Goal: Find specific page/section: Find specific page/section

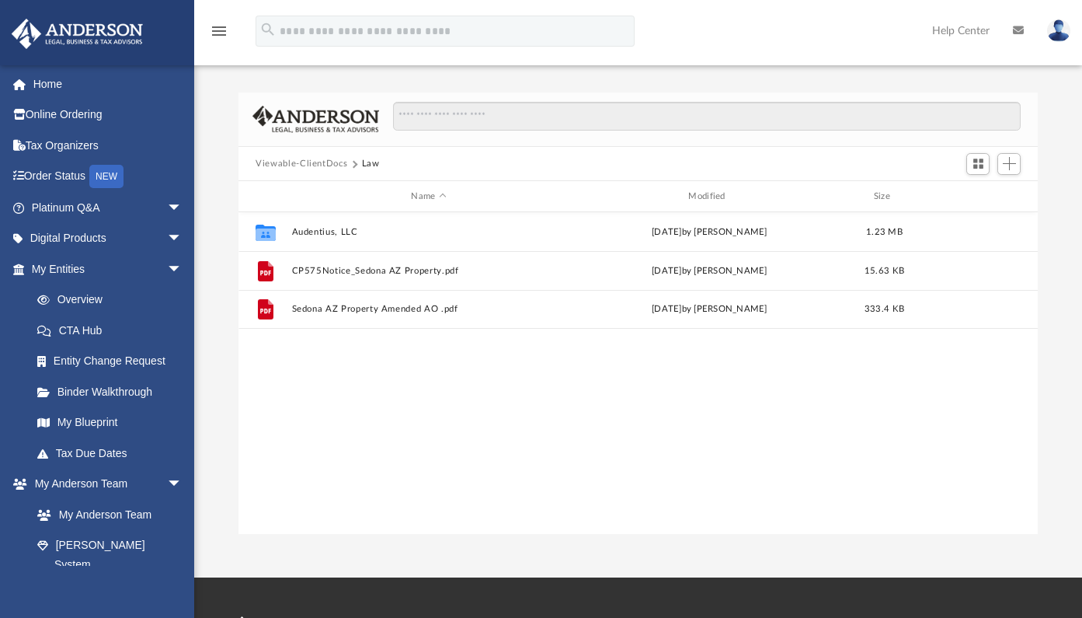
scroll to position [342, 788]
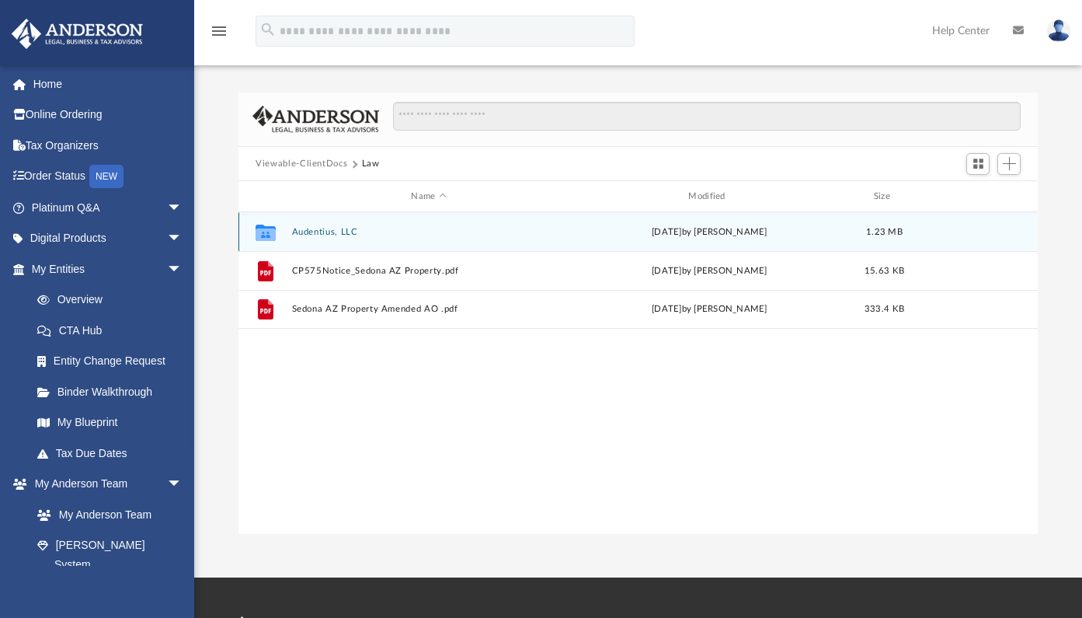
click at [315, 234] on button "Audentius, LLC" at bounding box center [429, 232] width 274 height 10
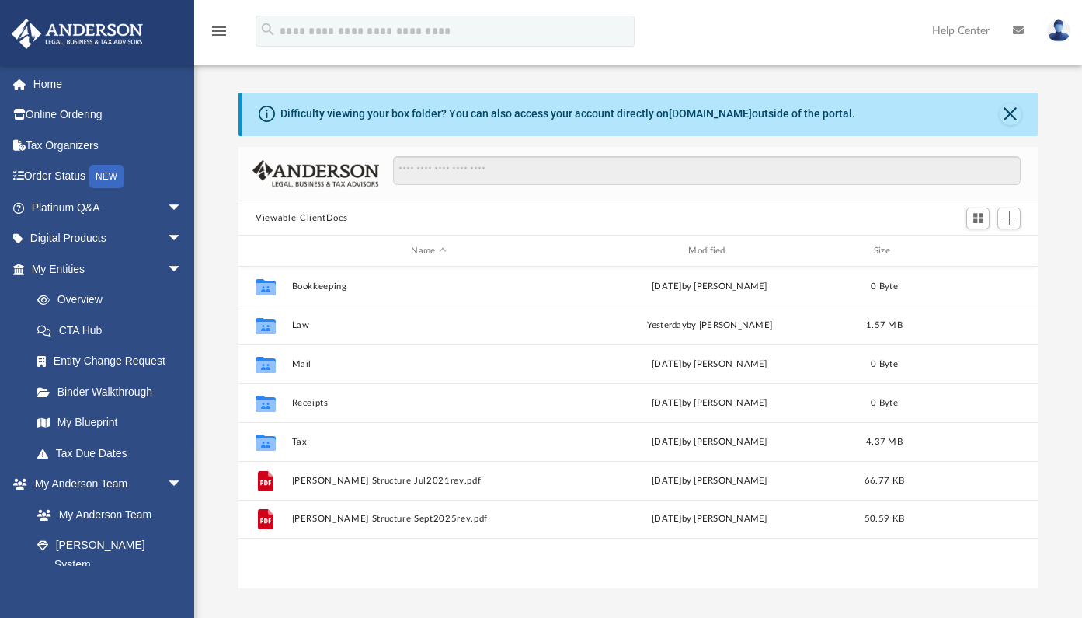
scroll to position [342, 788]
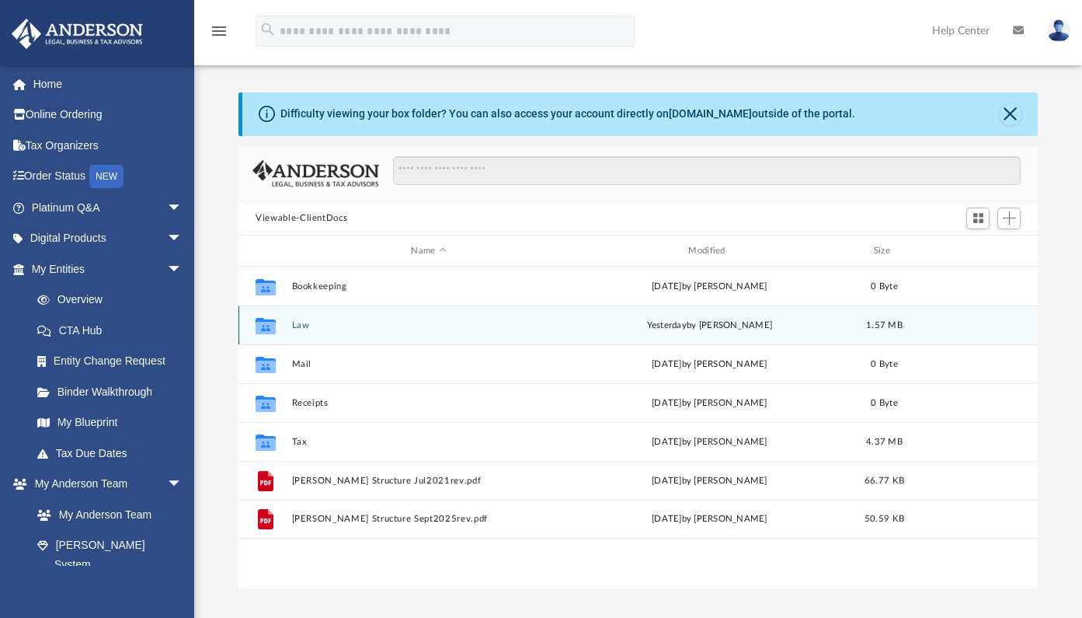
click at [301, 326] on button "Law" at bounding box center [429, 325] width 274 height 10
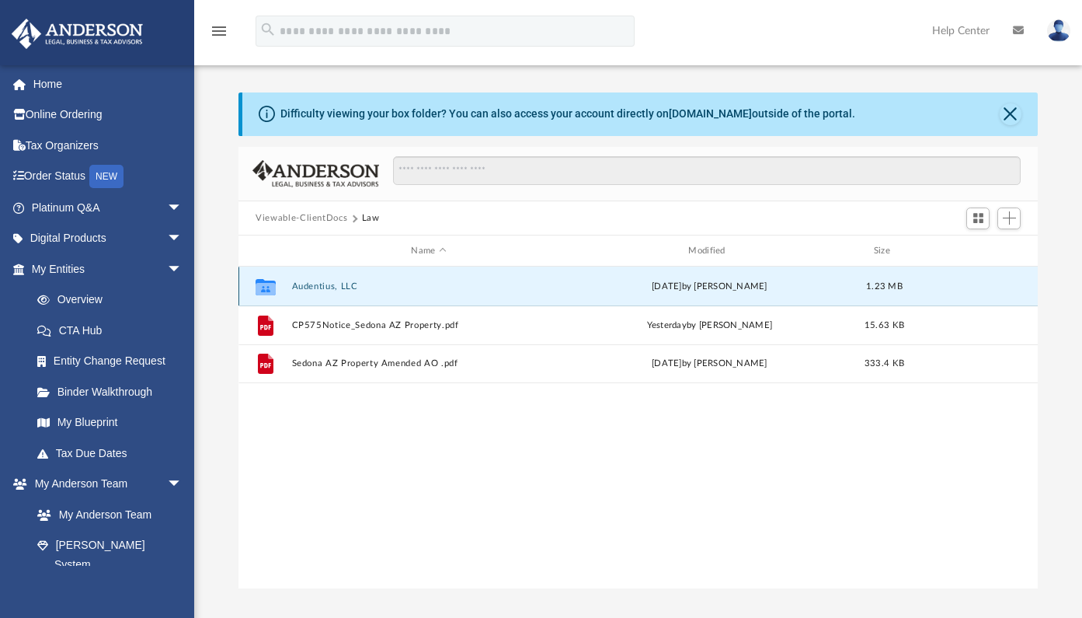
click at [303, 287] on button "Audentius, LLC" at bounding box center [429, 286] width 274 height 10
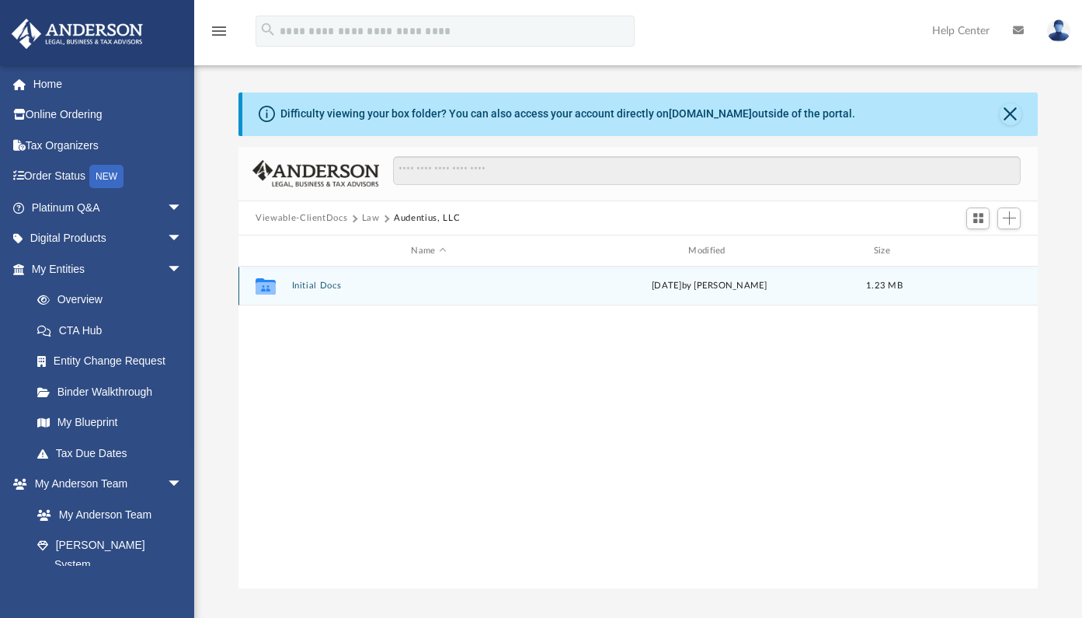
click at [313, 289] on button "Initial Docs" at bounding box center [429, 286] width 274 height 10
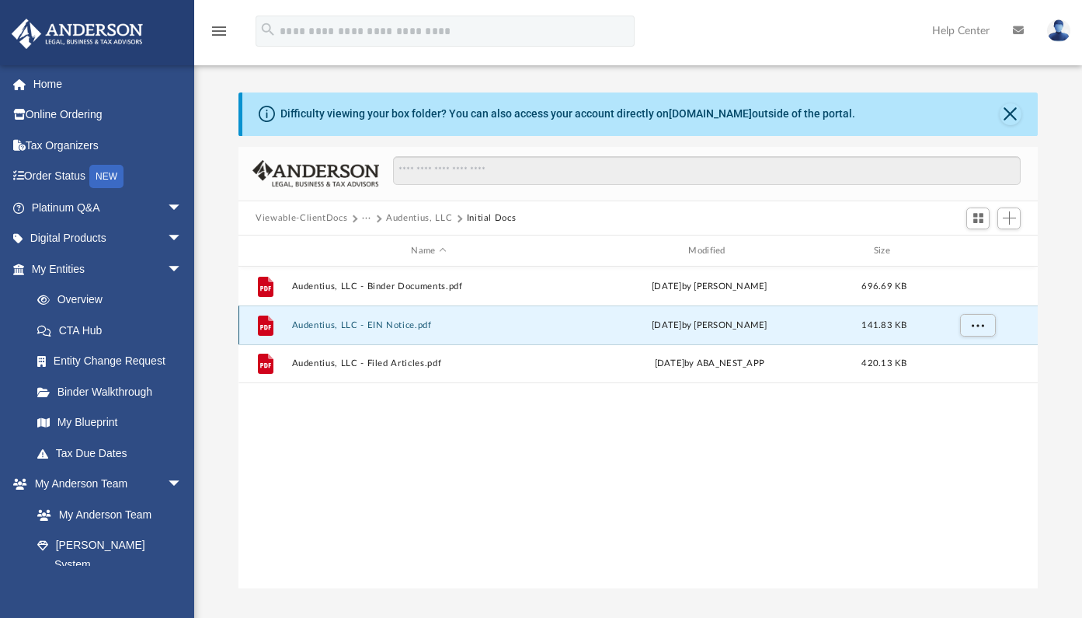
click at [418, 330] on button "Audentius, LLC - EIN Notice.pdf" at bounding box center [429, 325] width 274 height 10
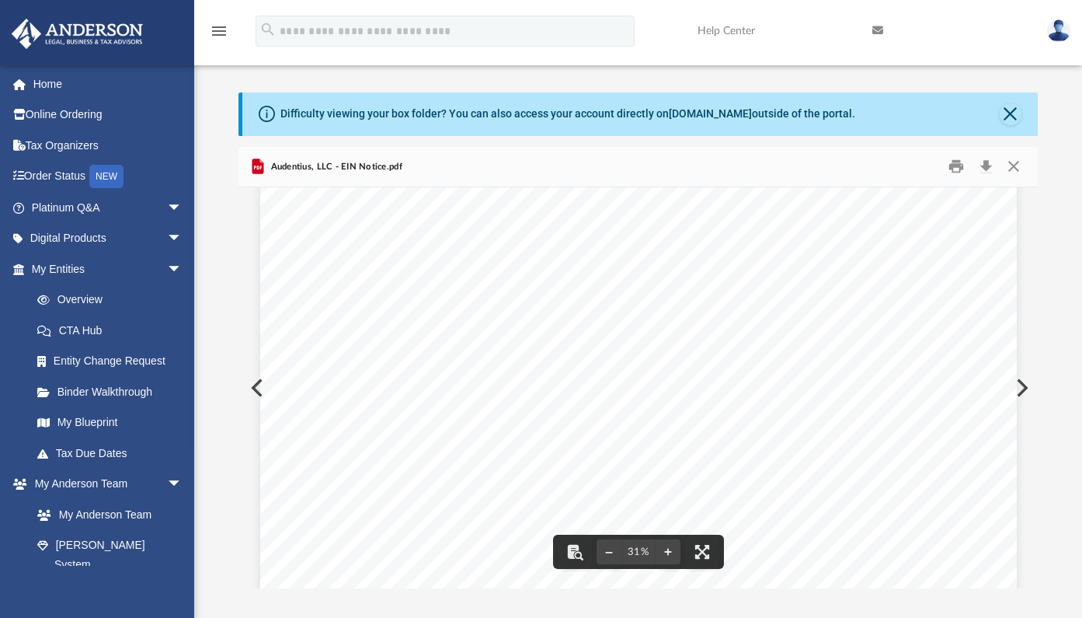
scroll to position [0, 0]
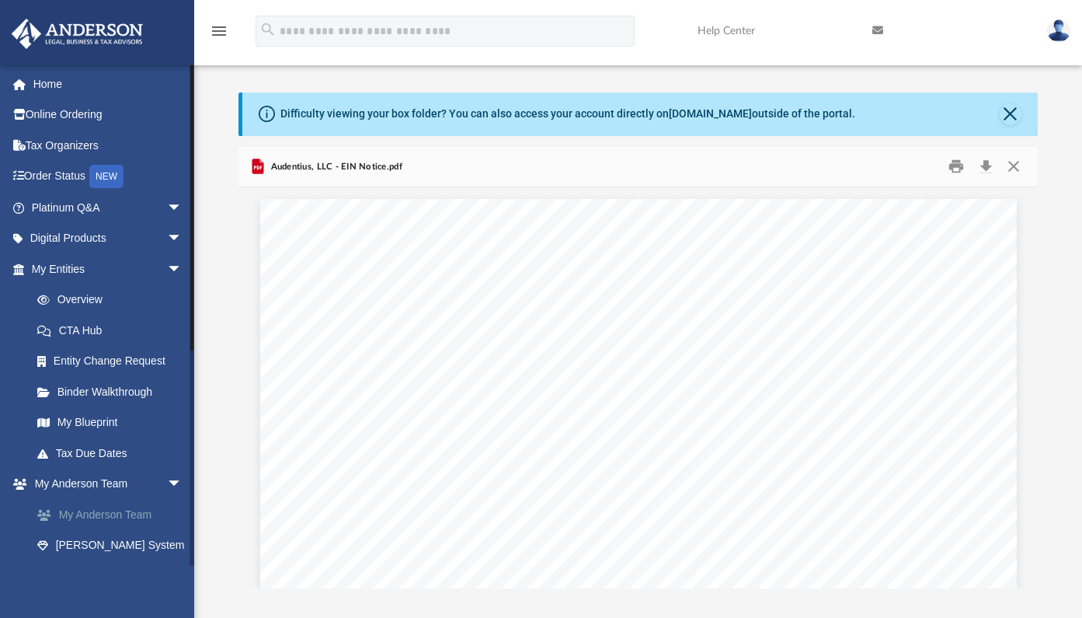
click at [115, 507] on link "My Anderson Team" at bounding box center [114, 514] width 184 height 31
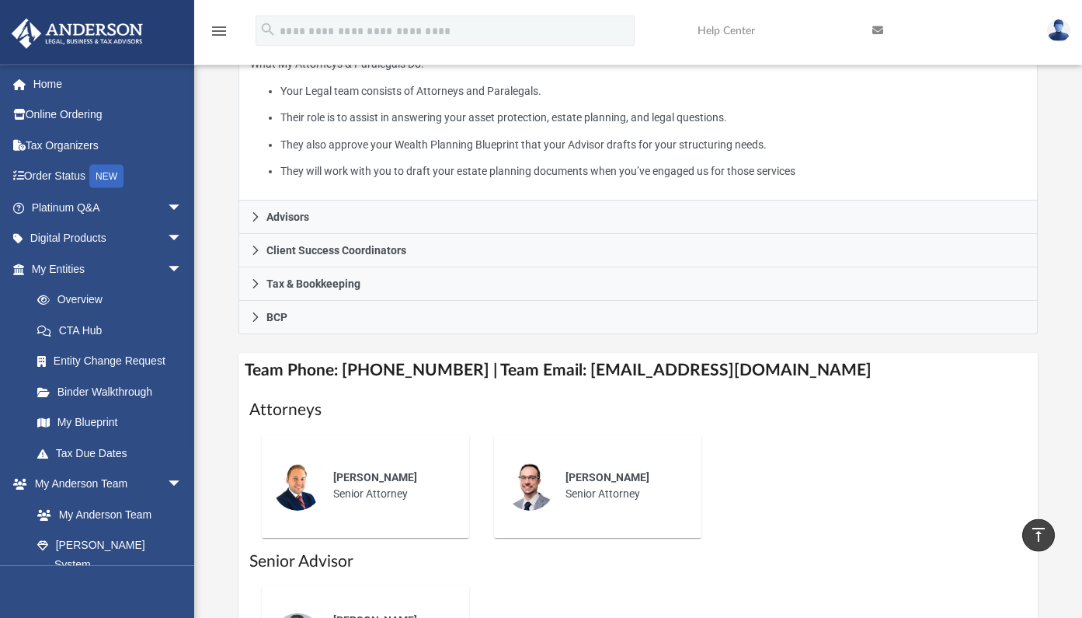
scroll to position [338, 0]
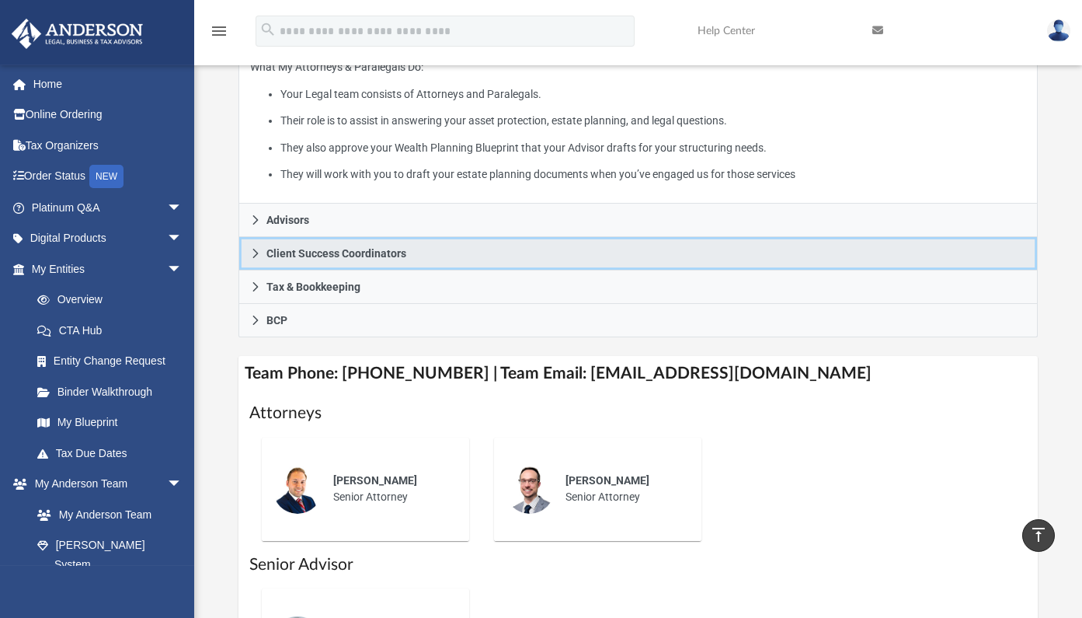
click at [256, 253] on icon at bounding box center [255, 253] width 11 height 11
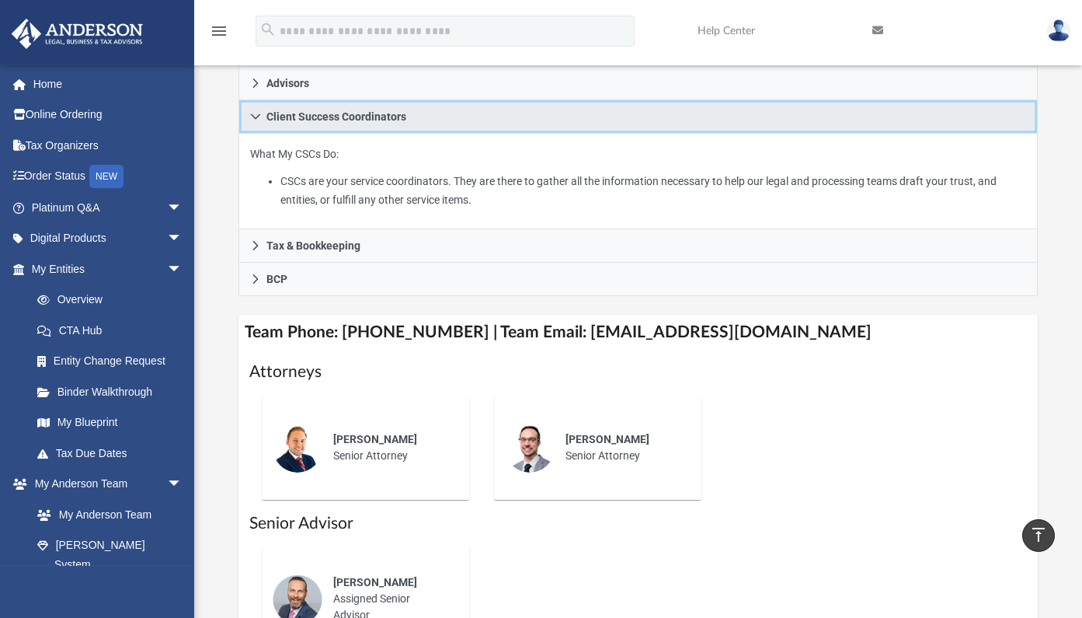
scroll to position [270, 0]
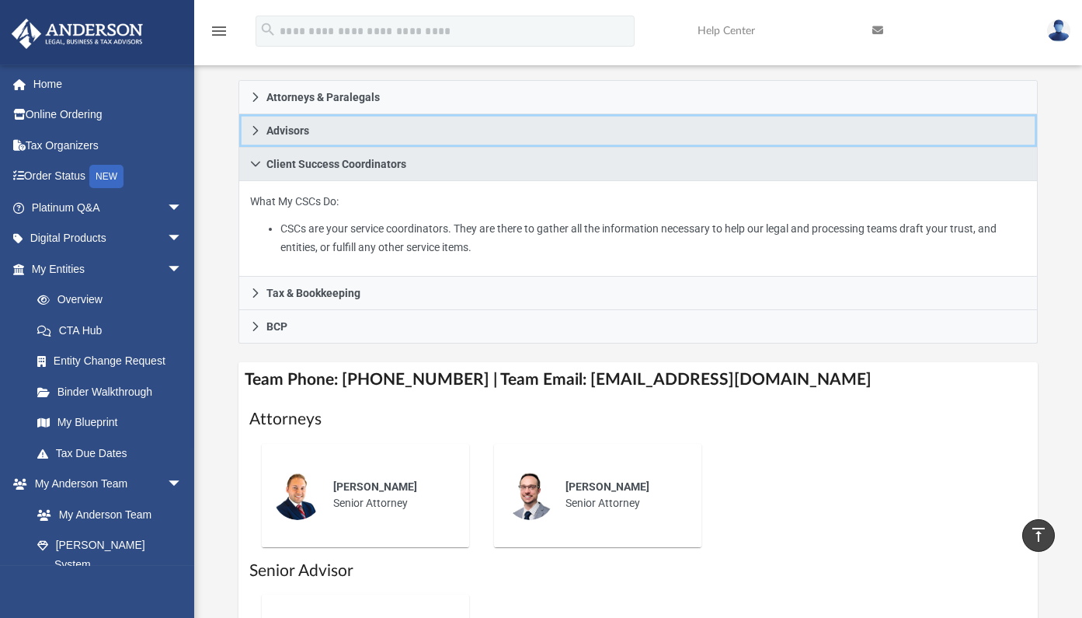
click at [254, 130] on icon at bounding box center [255, 130] width 11 height 11
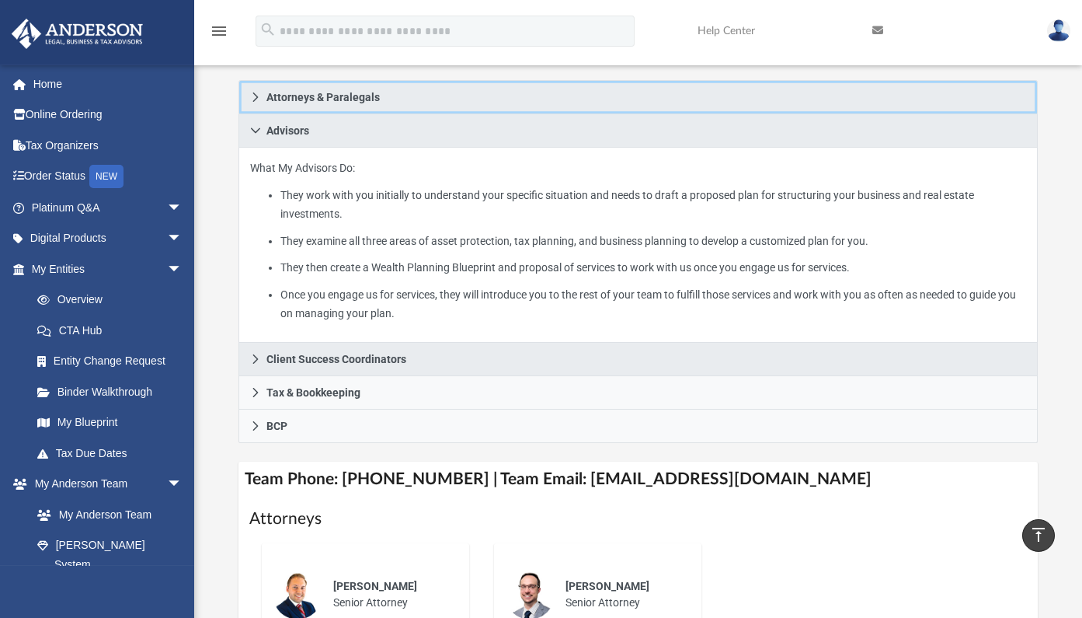
click at [259, 100] on icon at bounding box center [255, 97] width 11 height 11
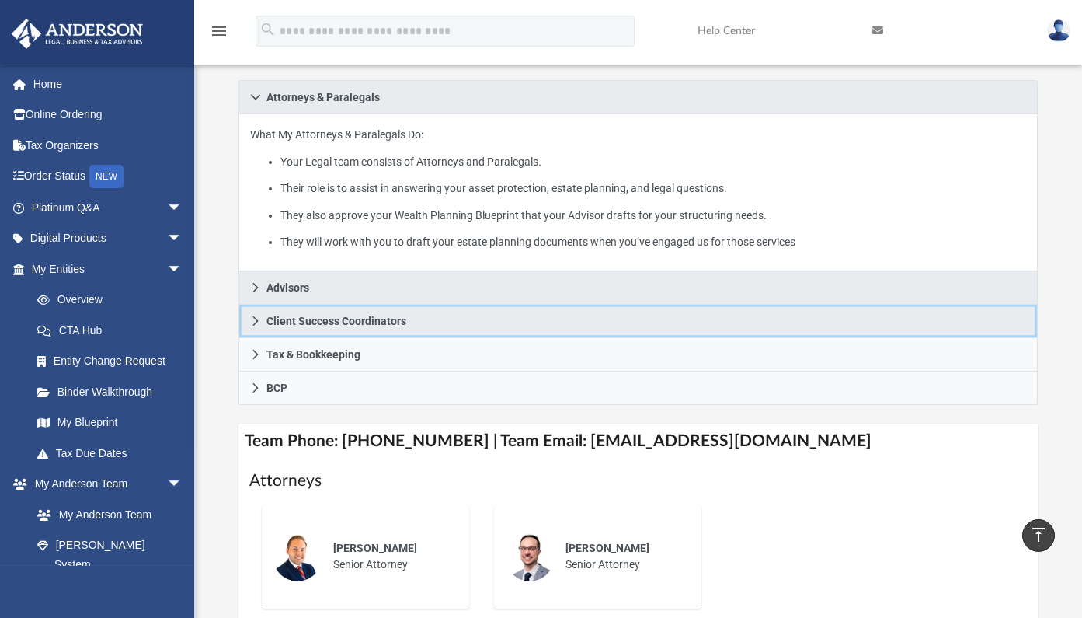
click at [256, 322] on icon at bounding box center [255, 320] width 5 height 9
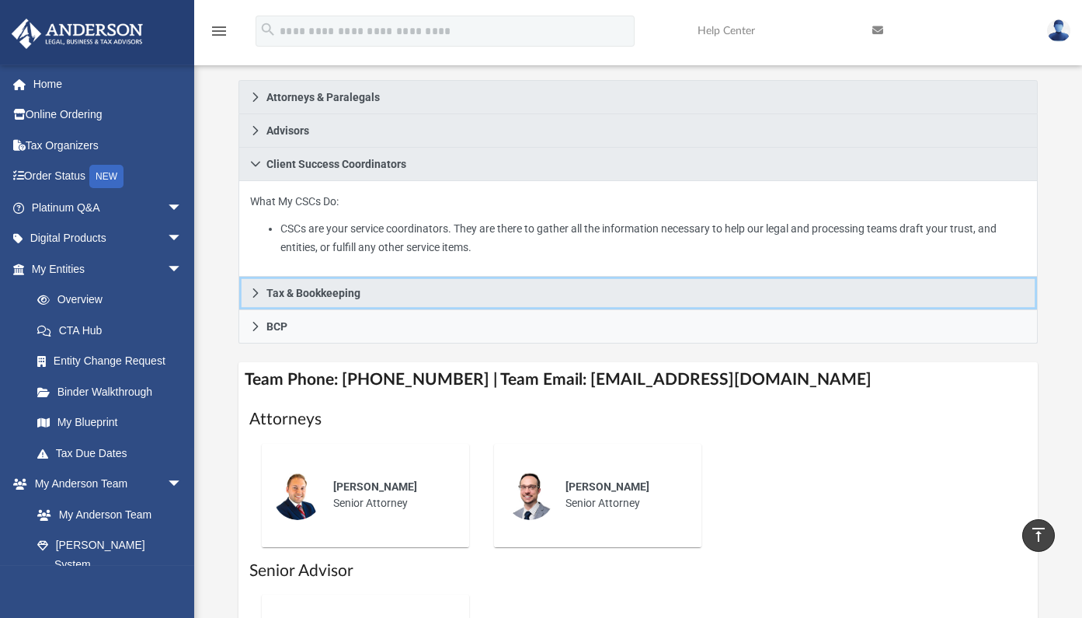
click at [260, 294] on icon at bounding box center [255, 292] width 11 height 11
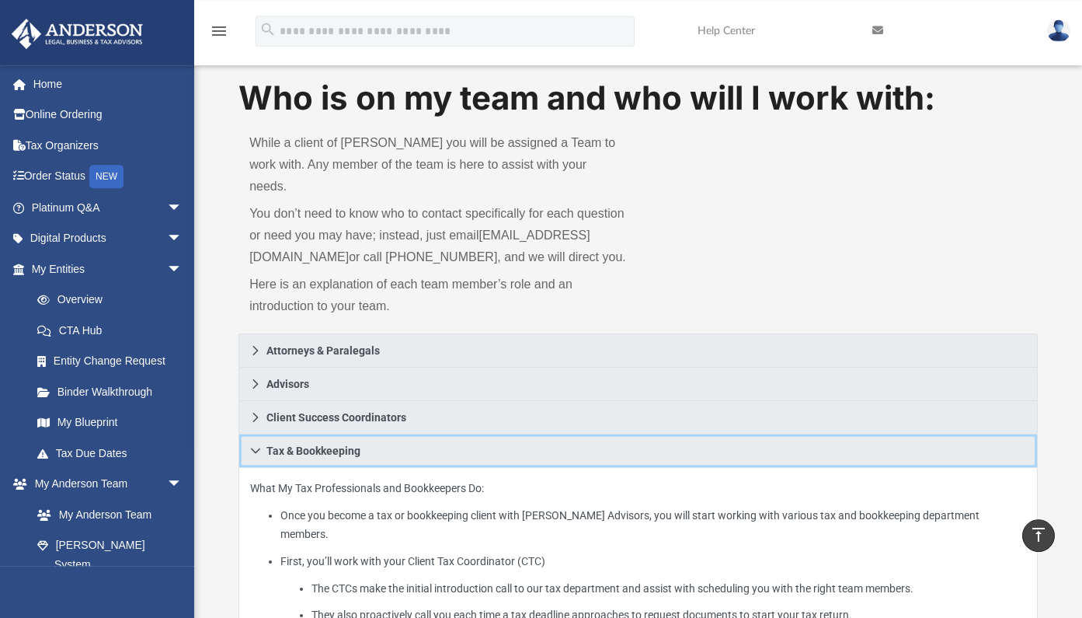
scroll to position [0, 0]
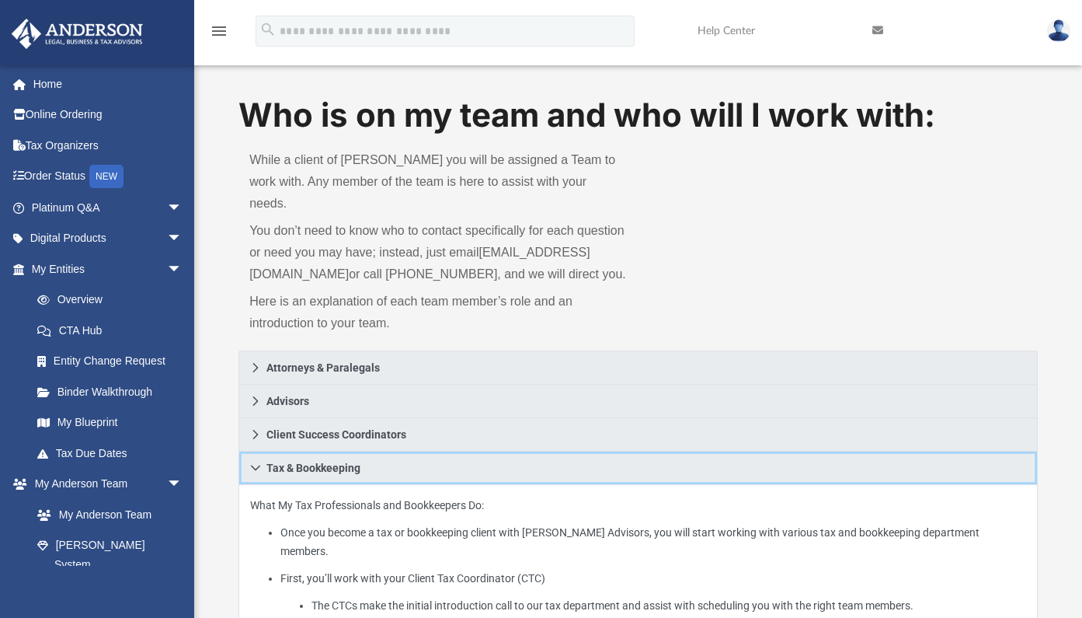
click at [252, 468] on icon at bounding box center [255, 467] width 11 height 11
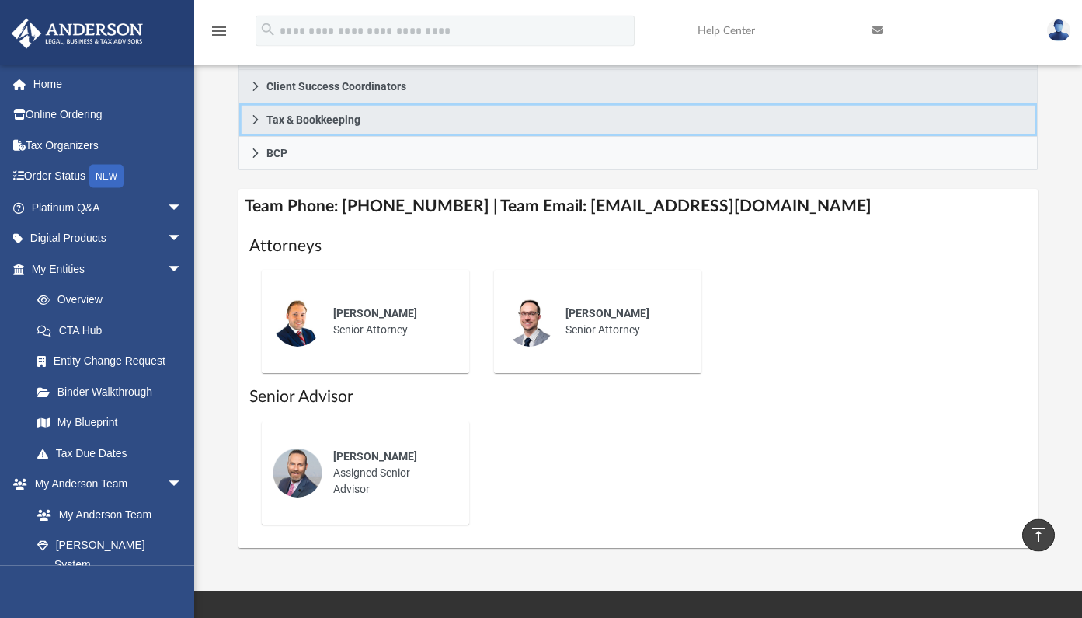
scroll to position [357, 0]
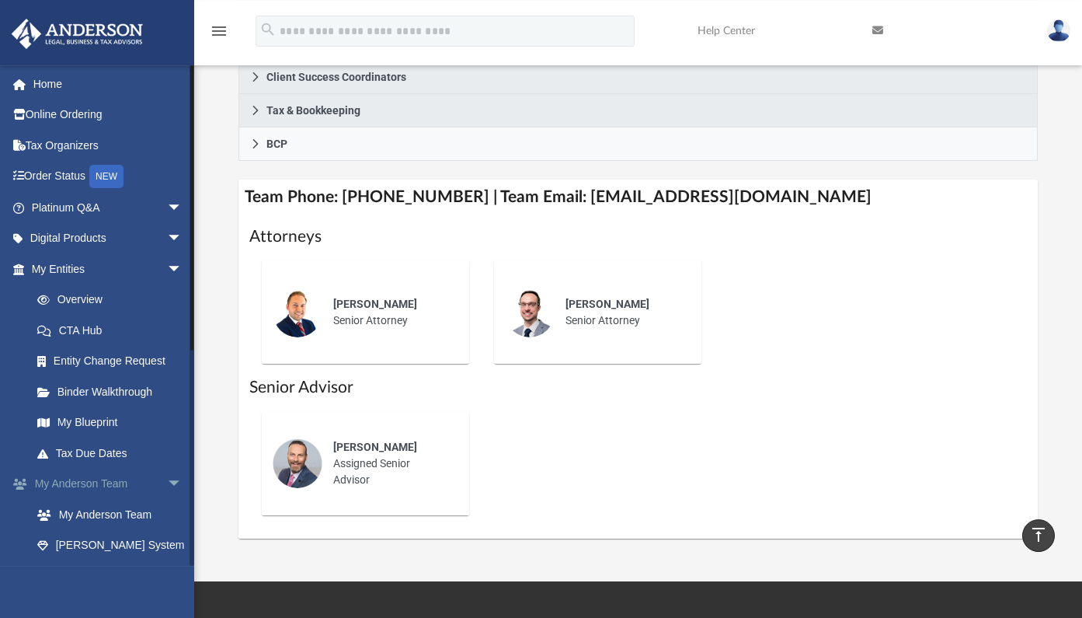
click at [167, 482] on span "arrow_drop_down" at bounding box center [182, 484] width 31 height 32
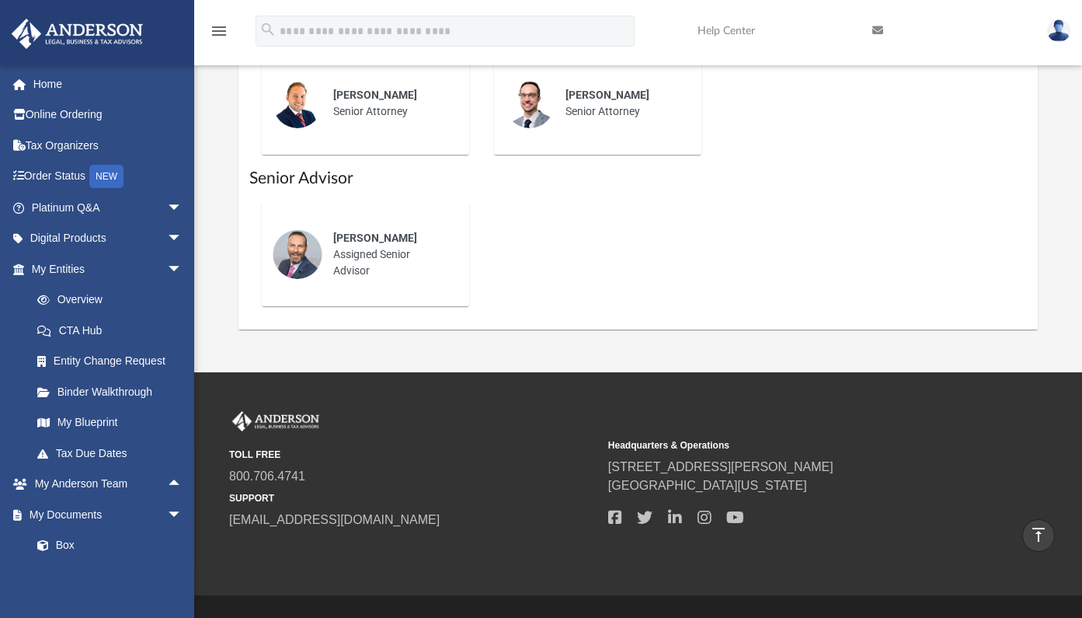
scroll to position [593, 0]
